Goal: Information Seeking & Learning: Learn about a topic

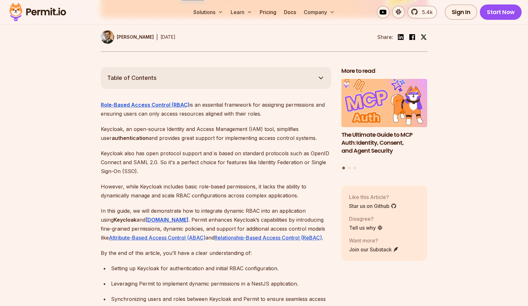
scroll to position [351, 0]
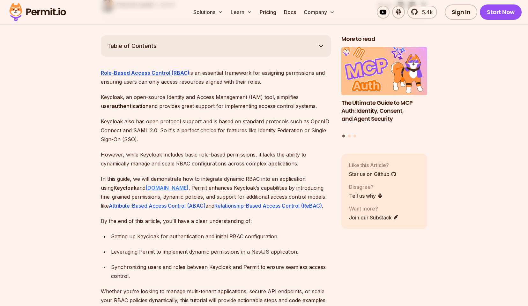
click at [152, 184] on strong "[DOMAIN_NAME]" at bounding box center [166, 187] width 43 height 6
click at [211, 179] on p "In this guide, we will demonstrate how to integrate dynamic RBAC into an applic…" at bounding box center [216, 192] width 230 height 36
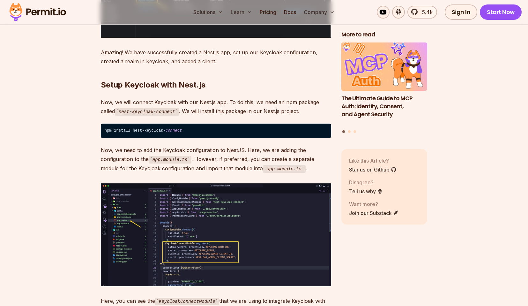
scroll to position [3445, 0]
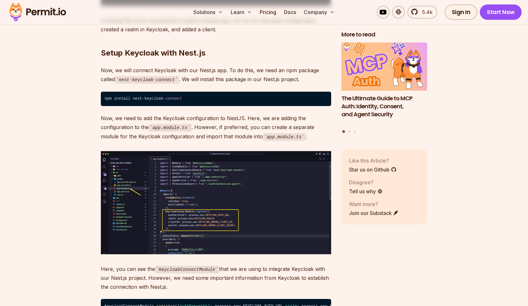
click at [133, 187] on img at bounding box center [216, 202] width 230 height 103
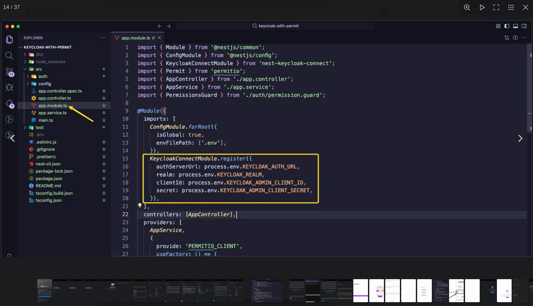
click at [157, 180] on img "You can close this modal content with the ESC key" at bounding box center [266, 138] width 530 height 237
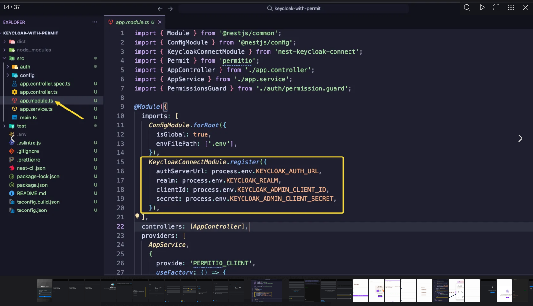
click at [157, 180] on img "You can close this modal content with the ESC key" at bounding box center [283, 138] width 613 height 274
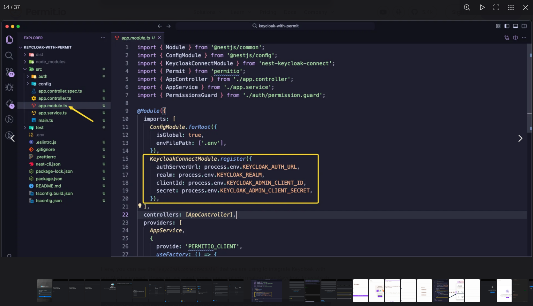
click at [172, 287] on button "Go to slide #9" at bounding box center [172, 290] width 31 height 23
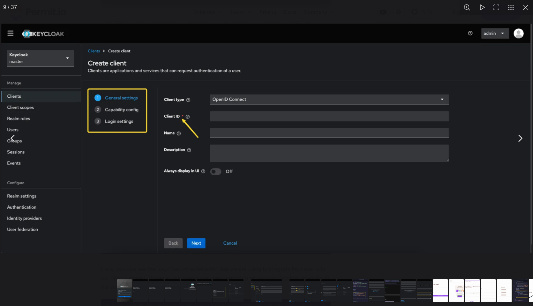
click at [524, 11] on button "You can close this modal content with the ESC key" at bounding box center [525, 7] width 15 height 15
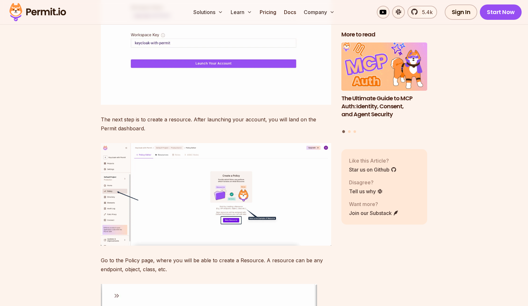
scroll to position [4849, 0]
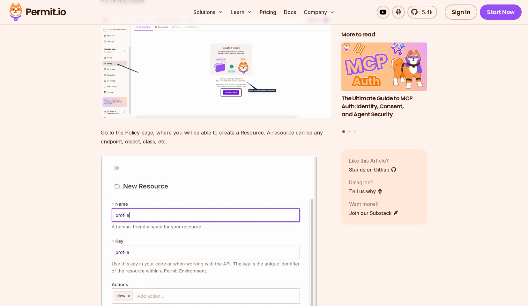
click at [201, 118] on img at bounding box center [216, 66] width 230 height 102
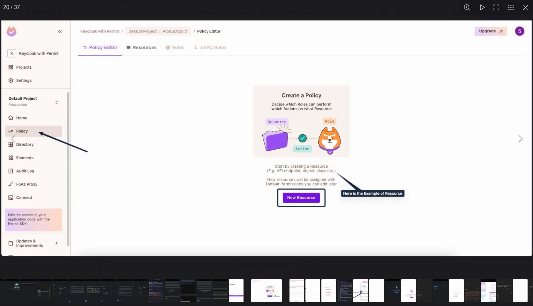
click at [33, 168] on img "You can close this modal content with the ESC key" at bounding box center [266, 137] width 530 height 235
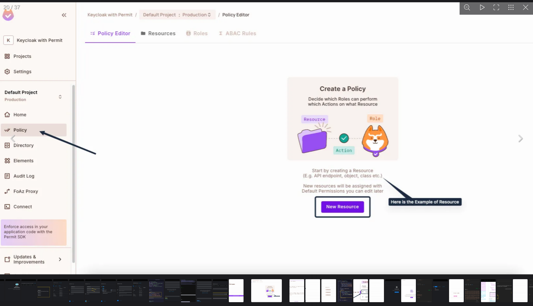
click at [92, 243] on img "You can close this modal content with the ESC key" at bounding box center [302, 138] width 612 height 272
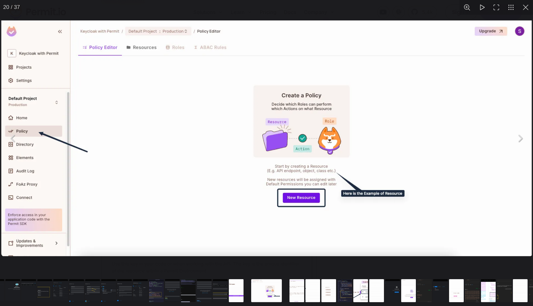
click at [90, 272] on div "You can close this modal content with the ESC key" at bounding box center [266, 138] width 533 height 276
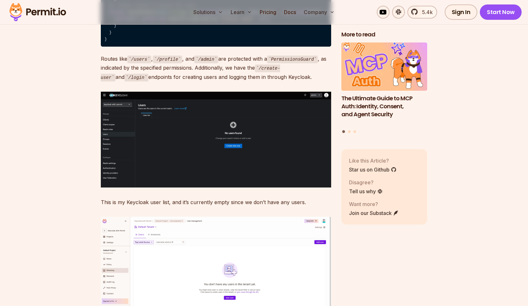
scroll to position [7816, 0]
